Goal: Check status: Check status

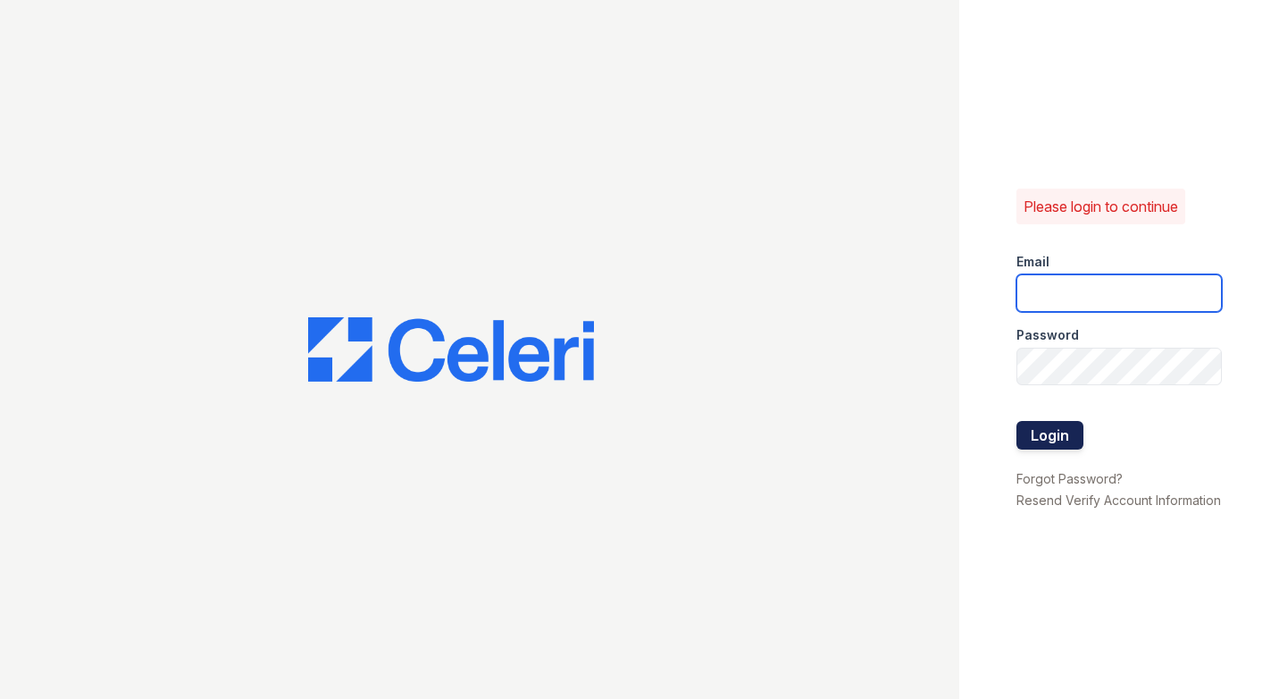
type input "[DOMAIN_NAME][EMAIL_ADDRESS][DOMAIN_NAME]"
drag, startPoint x: 1049, startPoint y: 419, endPoint x: 1038, endPoint y: 425, distance: 12.4
click at [1049, 421] on button "Login" at bounding box center [1050, 435] width 67 height 29
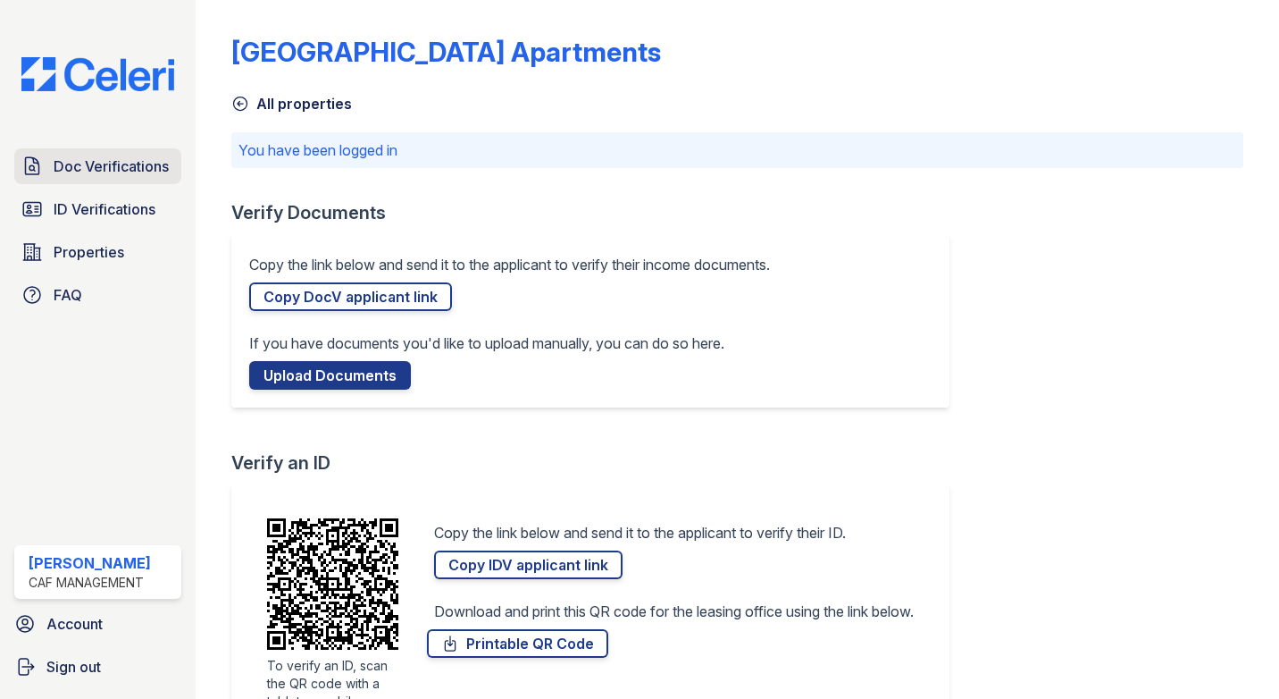
click at [110, 151] on link "Doc Verifications" at bounding box center [97, 166] width 167 height 36
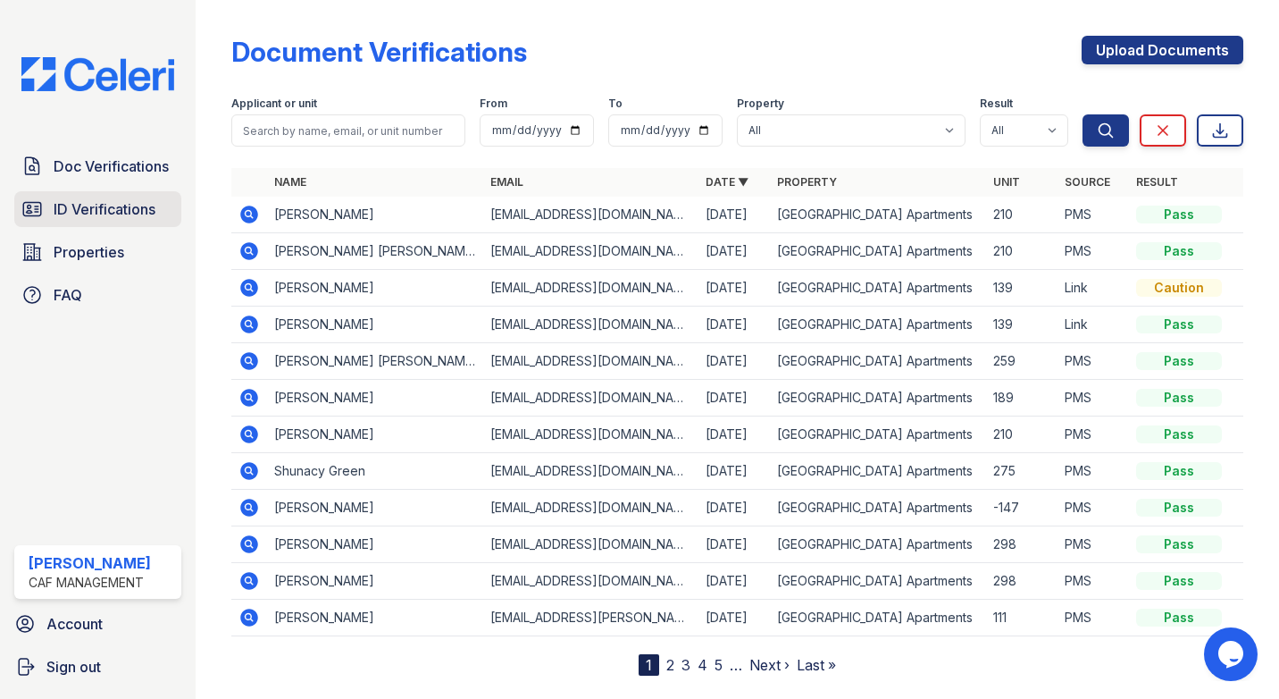
click at [97, 212] on span "ID Verifications" at bounding box center [105, 208] width 102 height 21
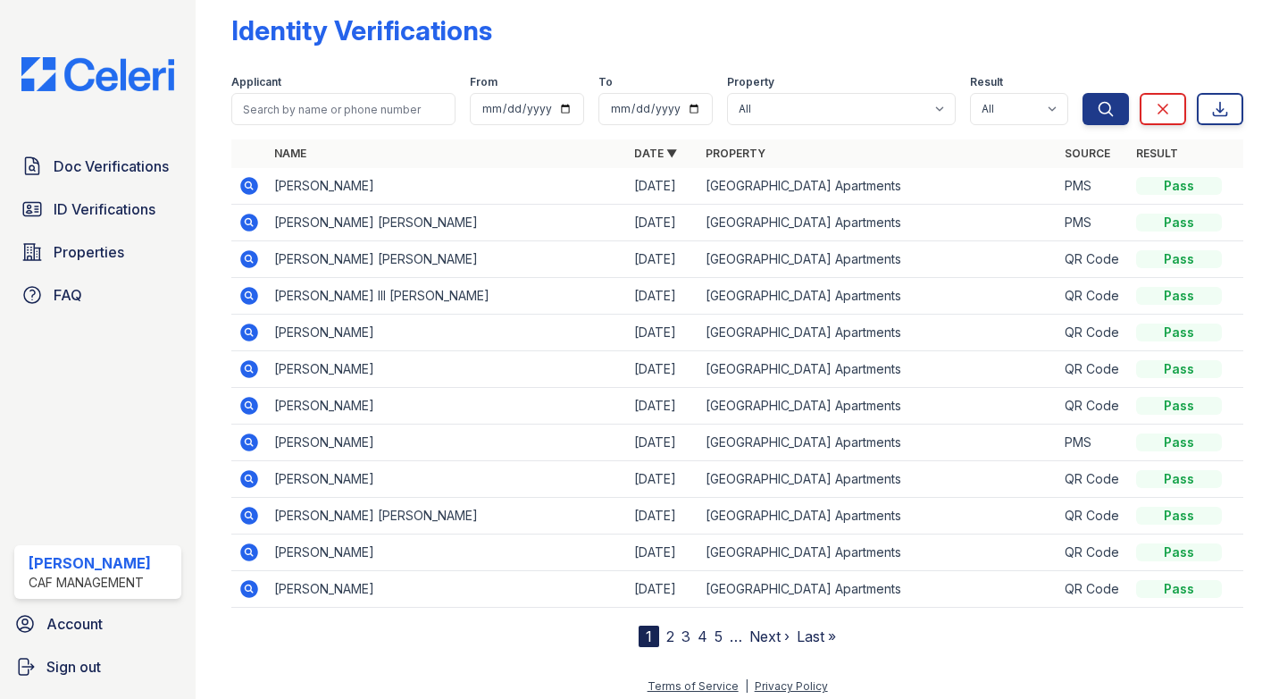
scroll to position [30, 0]
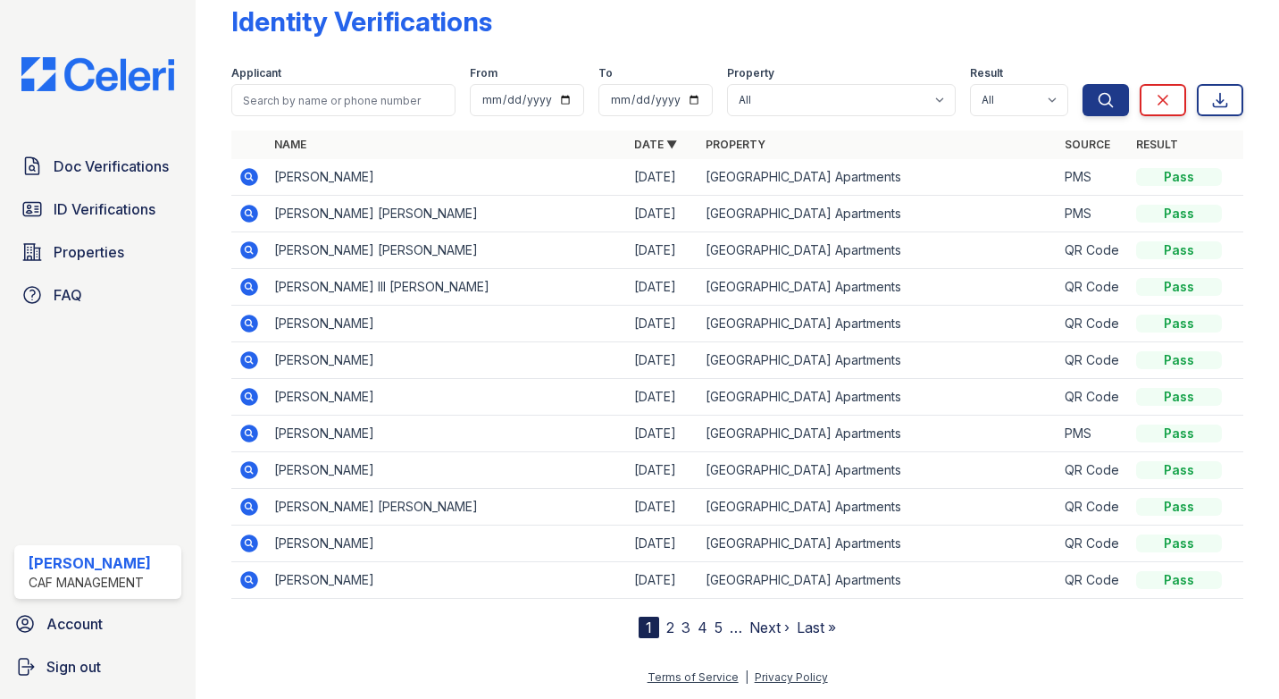
click at [251, 432] on icon at bounding box center [249, 433] width 21 height 21
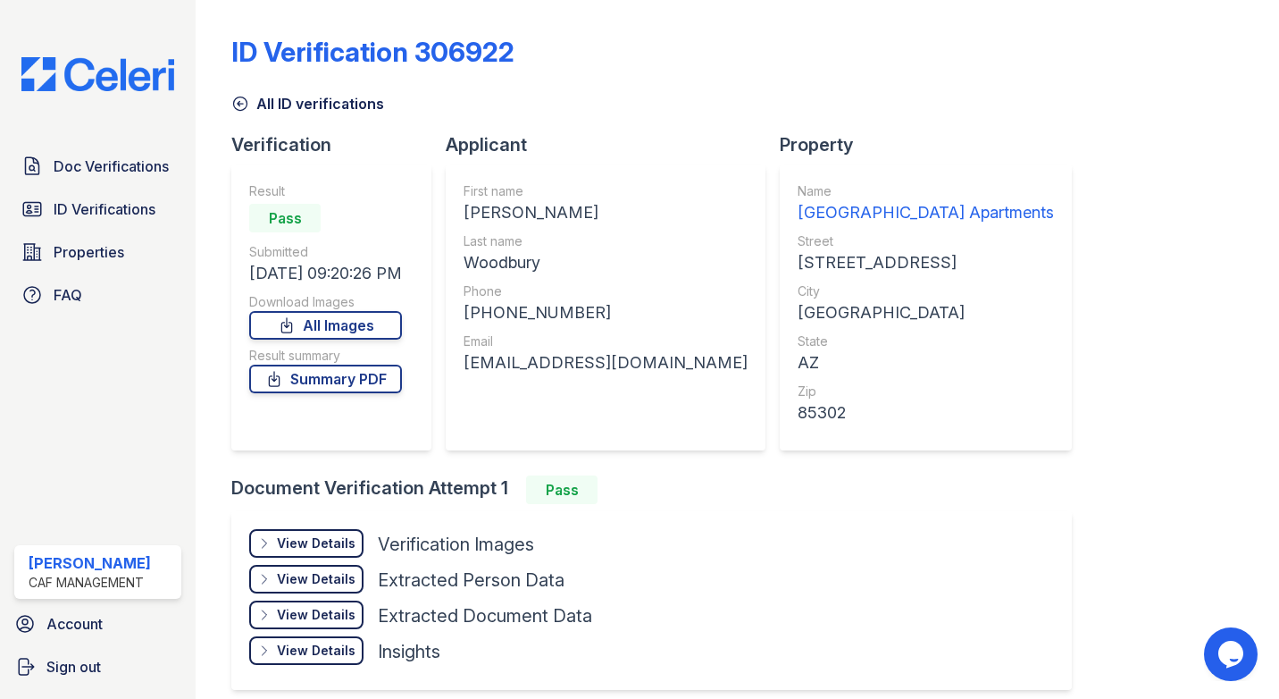
click at [152, 348] on div "Doc Verifications ID Verifications Properties FAQ Blanca Salazar CAF Management…" at bounding box center [98, 349] width 196 height 699
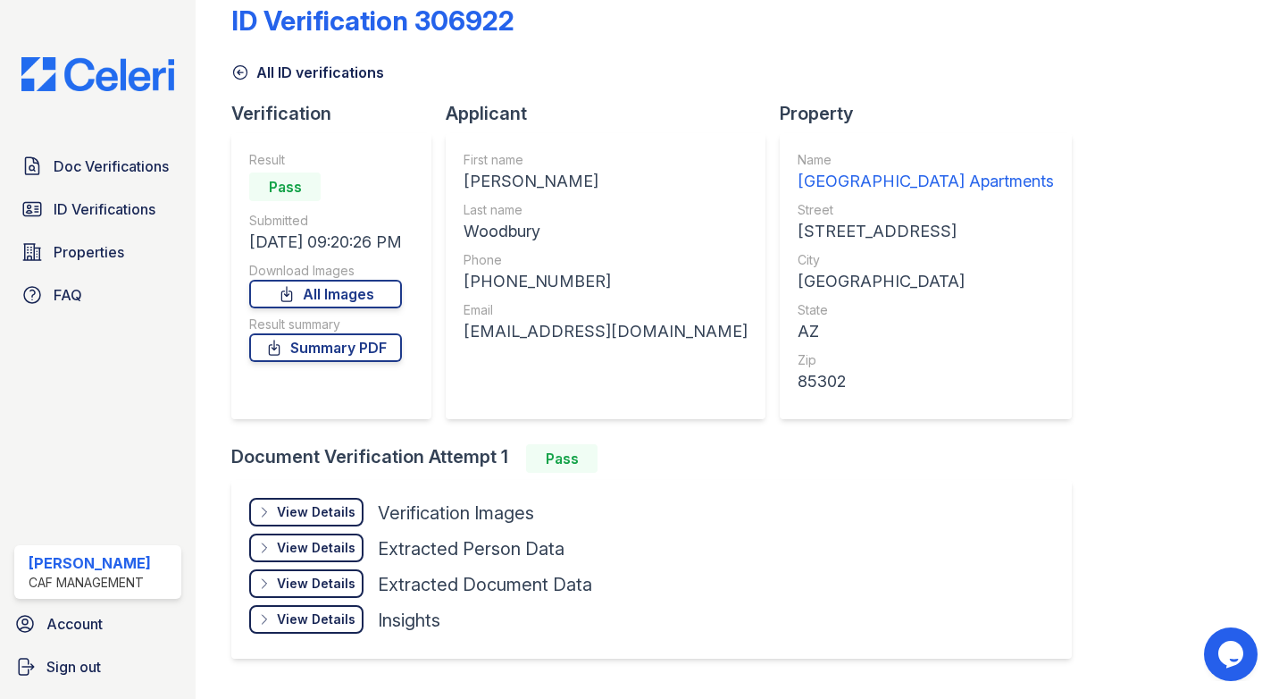
scroll to position [77, 0]
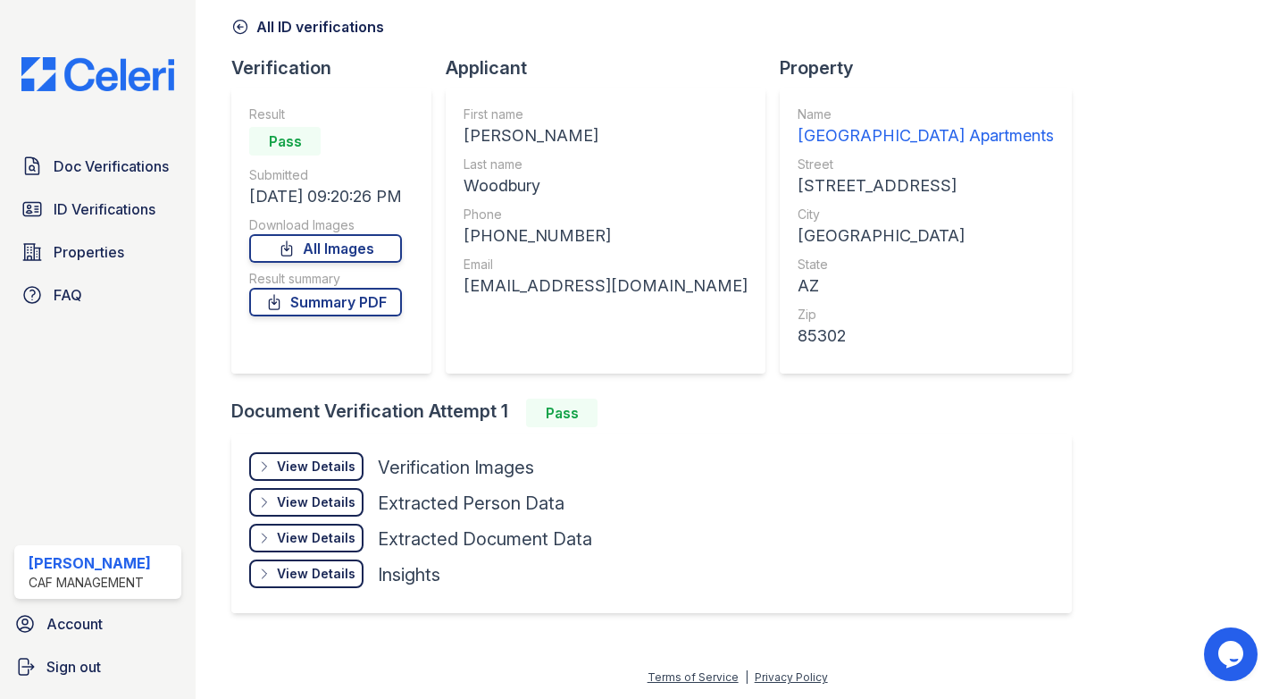
click at [344, 362] on div "Result Pass Submitted 09/02/25 09:20:26 PM Download Images All Images Result su…" at bounding box center [331, 231] width 200 height 286
click at [101, 166] on span "Doc Verifications" at bounding box center [111, 165] width 115 height 21
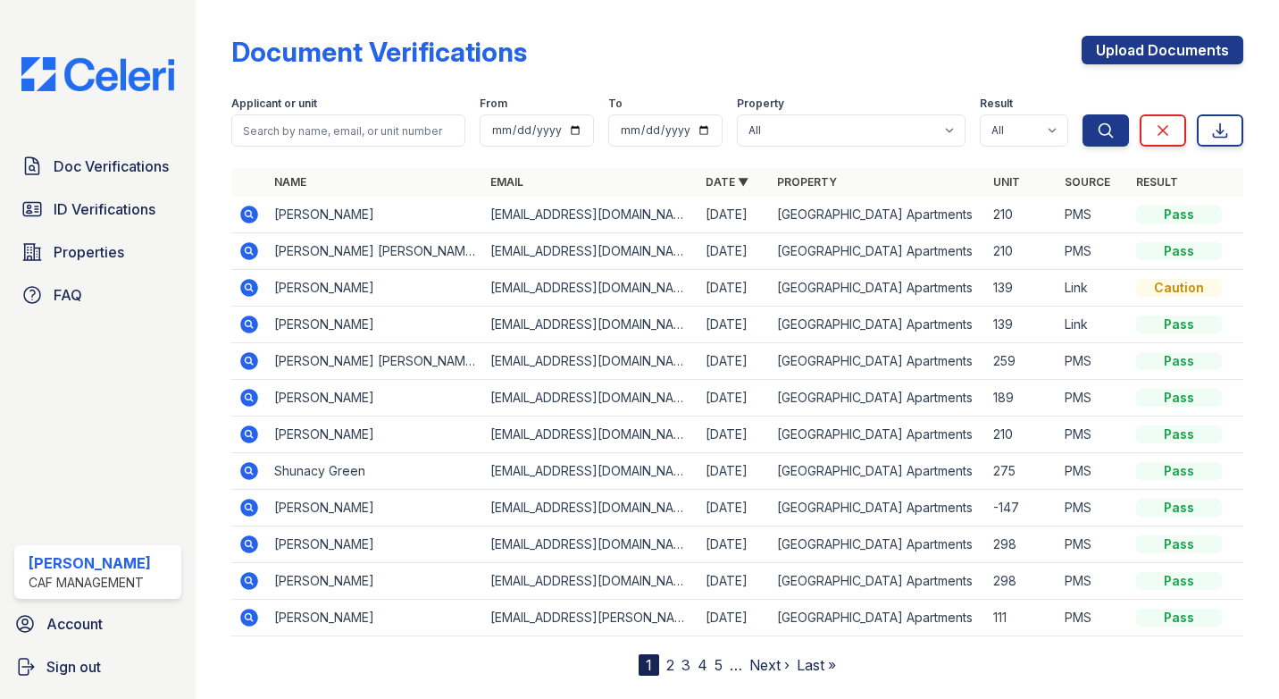
click at [243, 365] on icon at bounding box center [249, 361] width 18 height 18
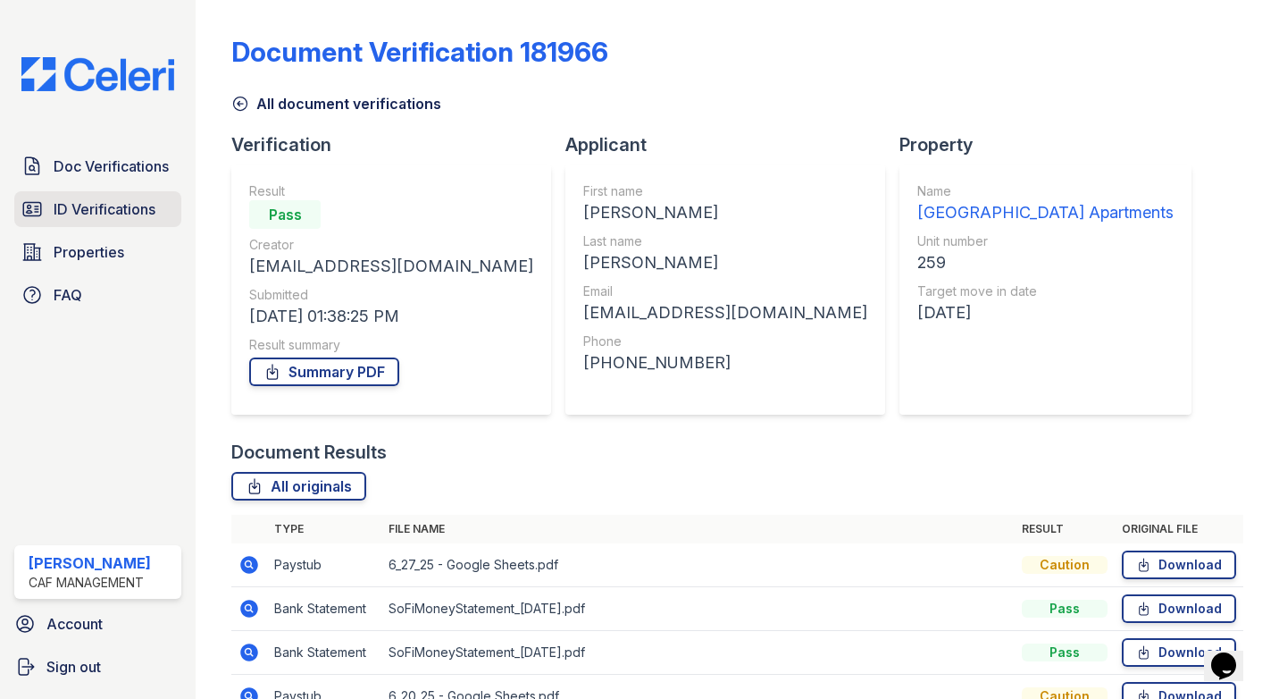
click at [95, 202] on span "ID Verifications" at bounding box center [105, 208] width 102 height 21
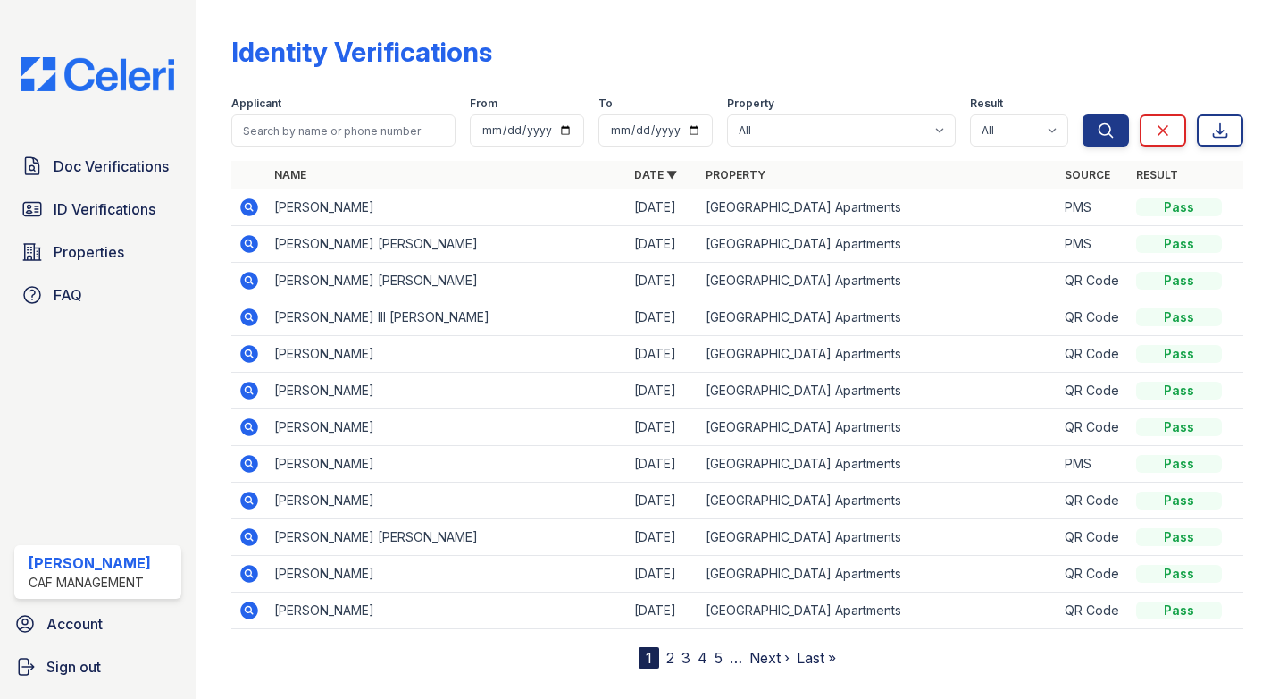
click at [72, 428] on div "Doc Verifications ID Verifications Properties FAQ Blanca Salazar CAF Management…" at bounding box center [98, 349] width 196 height 699
click at [83, 415] on div "Doc Verifications ID Verifications Properties FAQ Blanca Salazar CAF Management…" at bounding box center [98, 349] width 196 height 699
click at [88, 197] on link "ID Verifications" at bounding box center [97, 209] width 167 height 36
click at [255, 473] on icon at bounding box center [249, 463] width 21 height 21
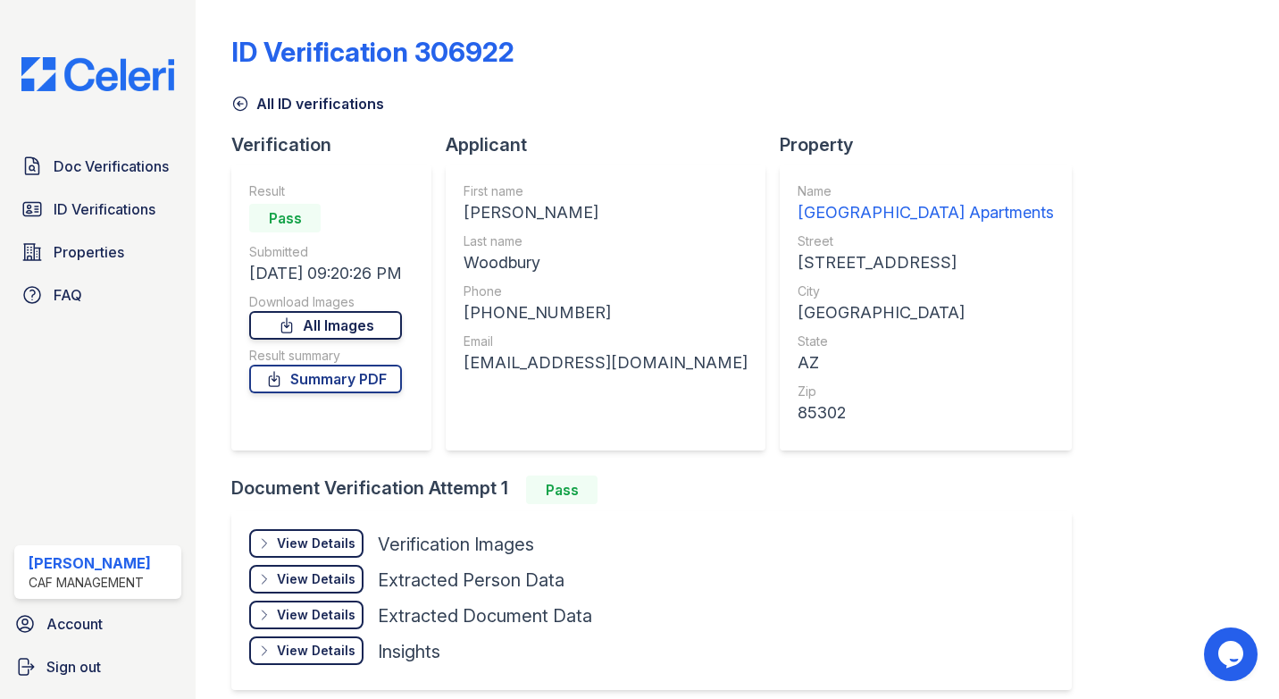
click at [330, 317] on link "All Images" at bounding box center [325, 325] width 153 height 29
drag, startPoint x: 726, startPoint y: 81, endPoint x: 843, endPoint y: 82, distance: 117.1
click at [726, 81] on div "ID Verification 306922" at bounding box center [737, 59] width 1012 height 46
click at [134, 173] on span "Doc Verifications" at bounding box center [111, 165] width 115 height 21
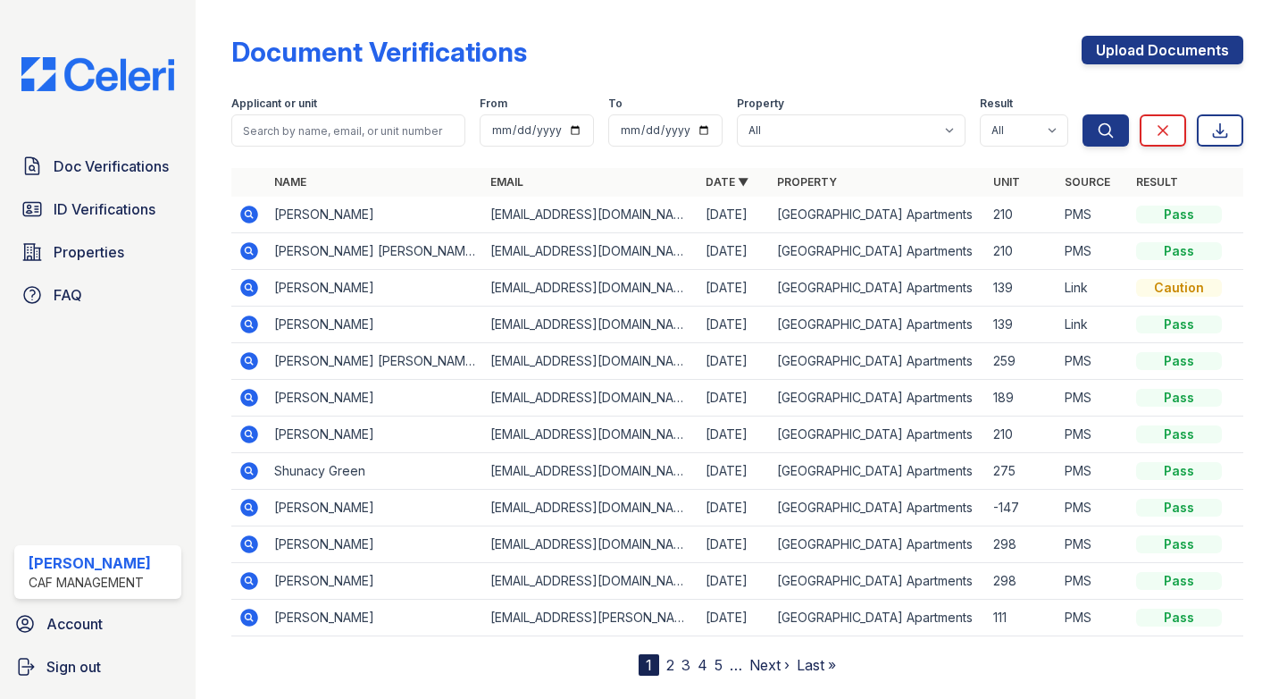
drag, startPoint x: 245, startPoint y: 252, endPoint x: 256, endPoint y: 262, distance: 15.2
click at [245, 254] on icon at bounding box center [249, 251] width 18 height 18
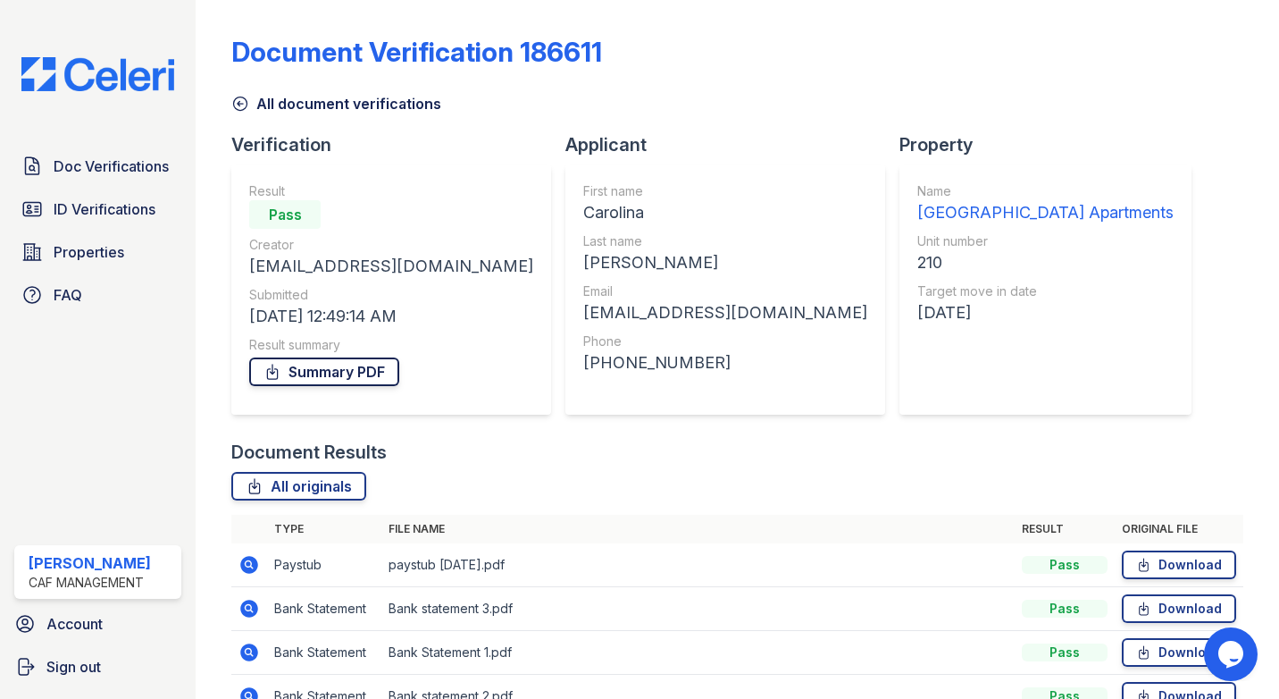
click at [318, 385] on div "Summary PDF" at bounding box center [391, 372] width 284 height 36
click at [318, 382] on link "Summary PDF" at bounding box center [324, 371] width 150 height 29
drag, startPoint x: 84, startPoint y: 172, endPoint x: 97, endPoint y: 177, distance: 14.4
click at [84, 172] on span "Doc Verifications" at bounding box center [111, 165] width 115 height 21
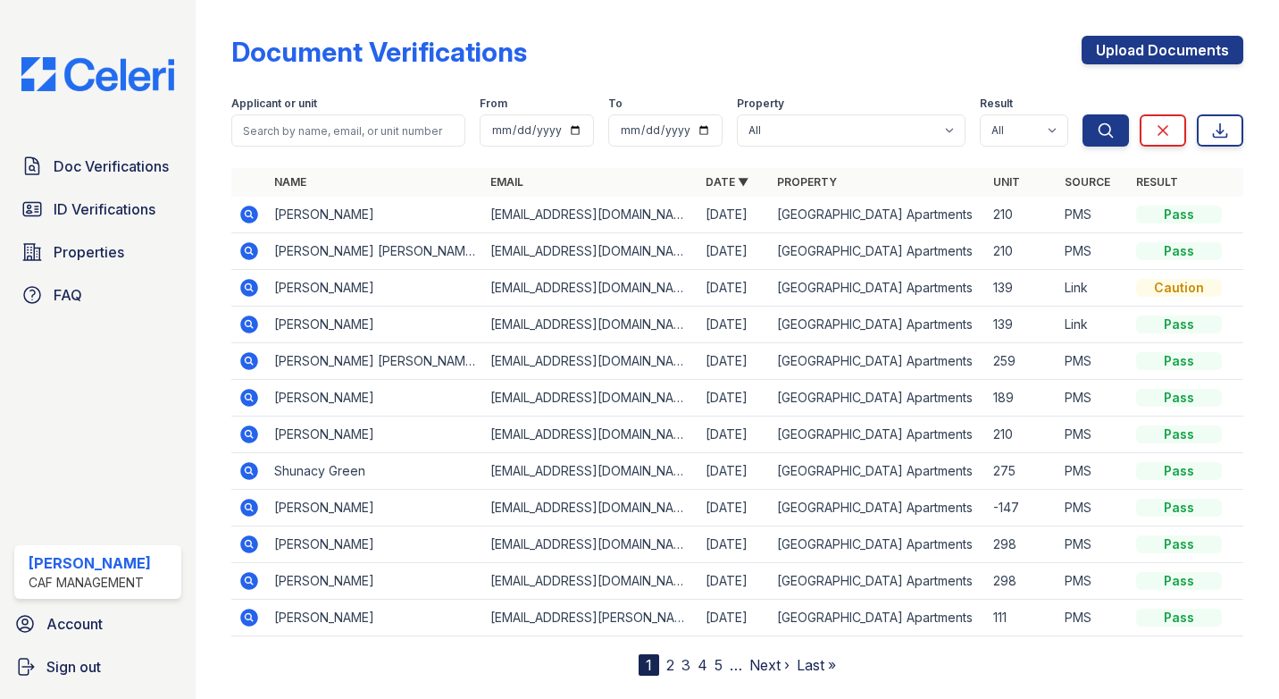
click at [245, 214] on icon at bounding box center [249, 214] width 21 height 21
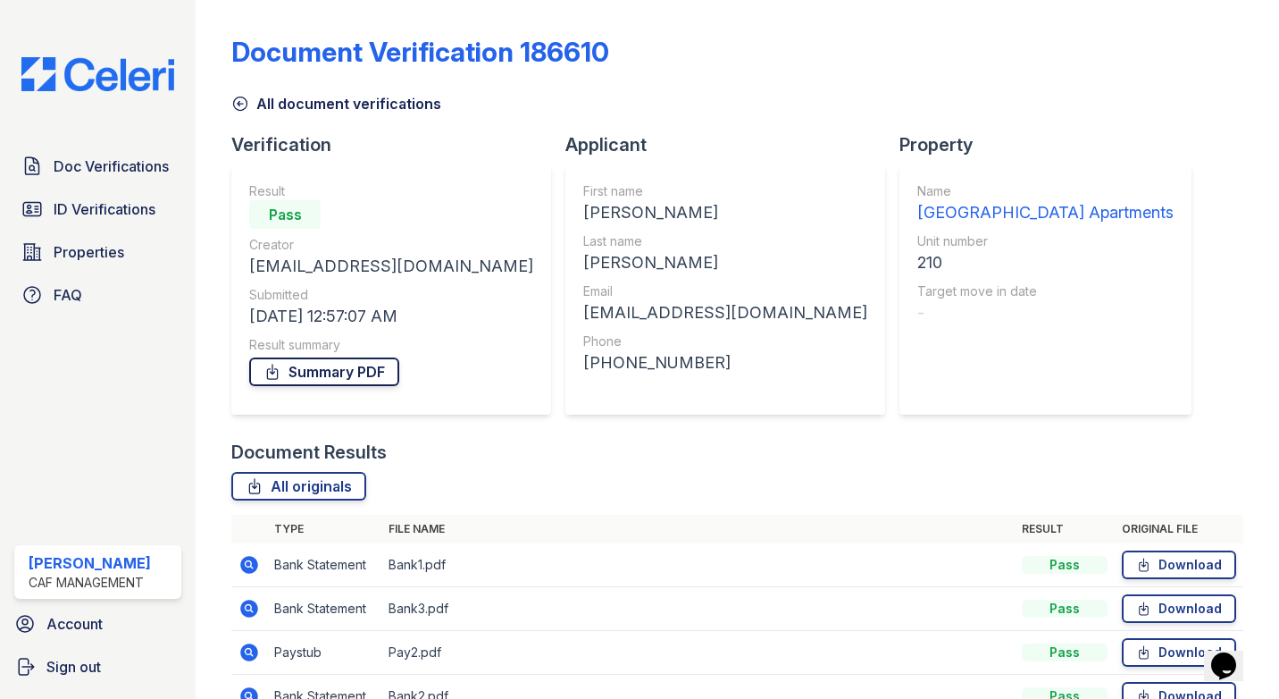
click at [326, 362] on link "Summary PDF" at bounding box center [324, 371] width 150 height 29
drag, startPoint x: 46, startPoint y: 167, endPoint x: 52, endPoint y: 184, distance: 18.1
click at [46, 167] on link "Doc Verifications" at bounding box center [97, 166] width 167 height 36
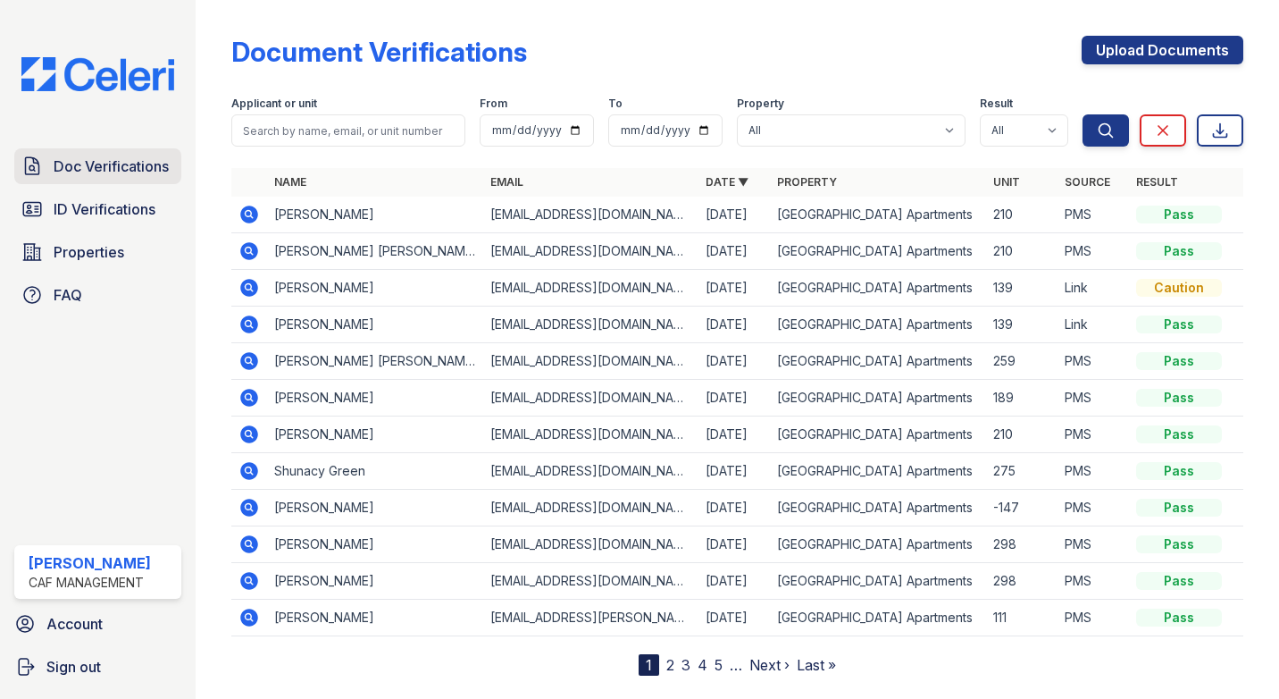
click at [87, 156] on span "Doc Verifications" at bounding box center [111, 165] width 115 height 21
